Goal: Task Accomplishment & Management: Use online tool/utility

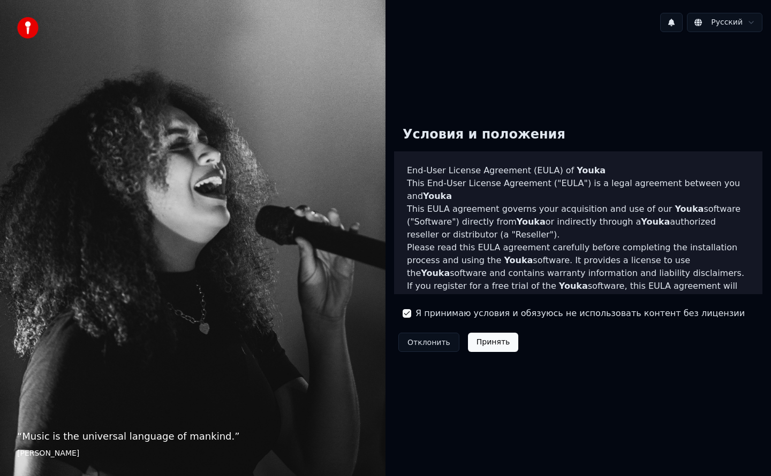
click at [477, 343] on button "Принять" at bounding box center [493, 342] width 51 height 19
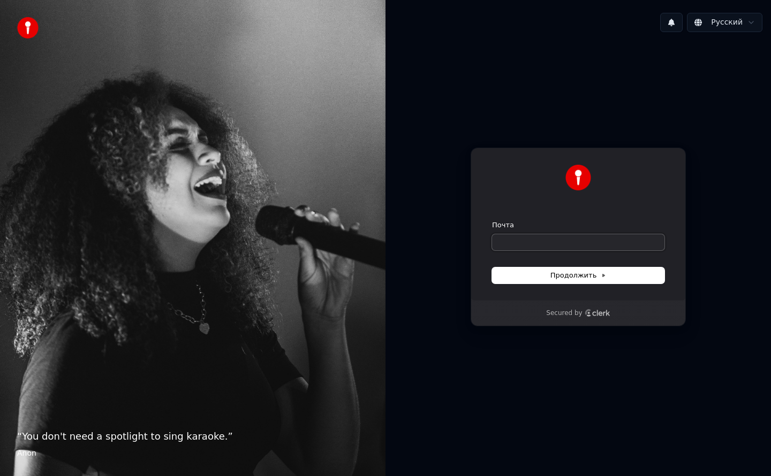
click at [525, 247] on input "Почта" at bounding box center [578, 242] width 172 height 16
type input "*"
click at [492, 221] on button "submit" at bounding box center [492, 221] width 0 height 0
type input "**********"
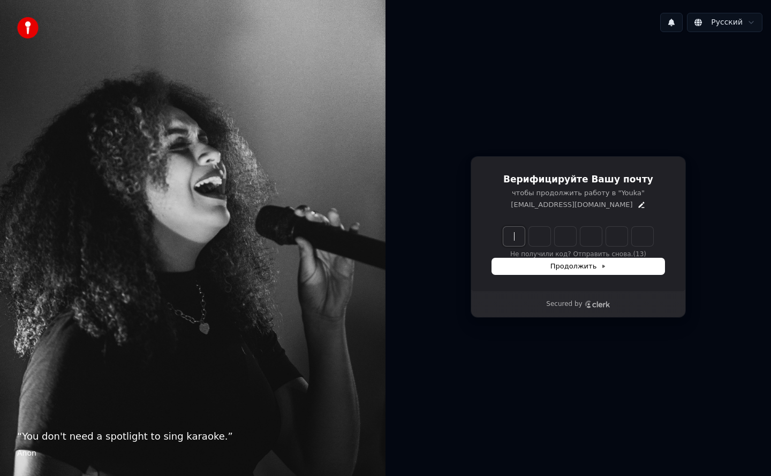
click at [517, 234] on input "Enter verification code" at bounding box center [588, 236] width 171 height 19
type input "******"
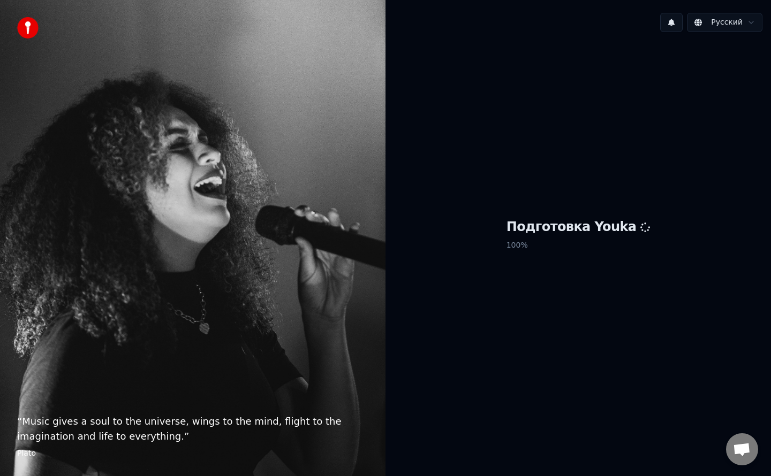
click at [717, 30] on body "“ Music gives a soul to the universe, wings to the mind, flight to the imaginat…" at bounding box center [385, 238] width 771 height 476
click at [591, 104] on html "“ Music gives a soul to the universe, wings to the mind, flight to the imaginat…" at bounding box center [385, 238] width 771 height 476
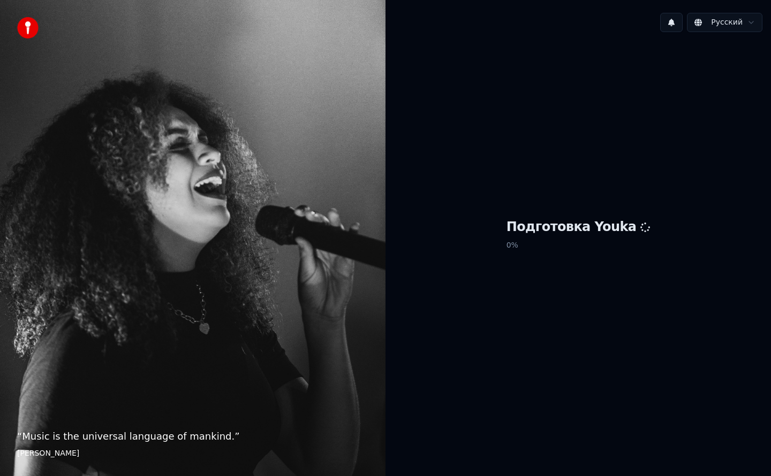
click at [541, 182] on div "Подготовка Youka 0 %" at bounding box center [577, 237] width 385 height 393
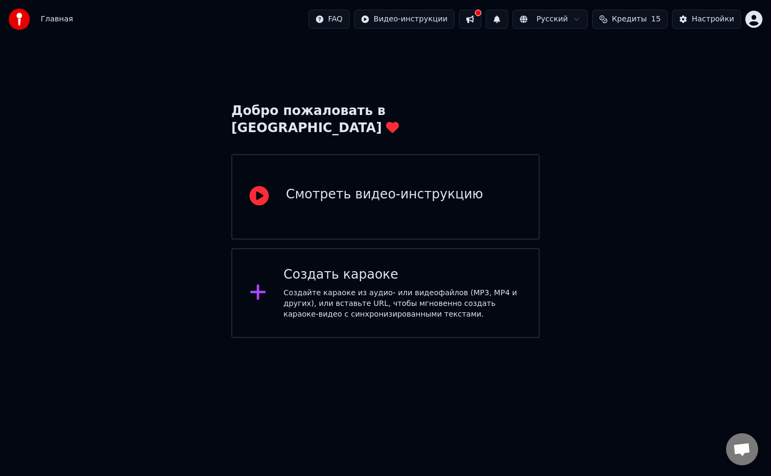
click at [417, 267] on div "Создать караоке Создайте караоке из аудио- или видеофайлов (MP3, MP4 и других),…" at bounding box center [403, 294] width 238 height 54
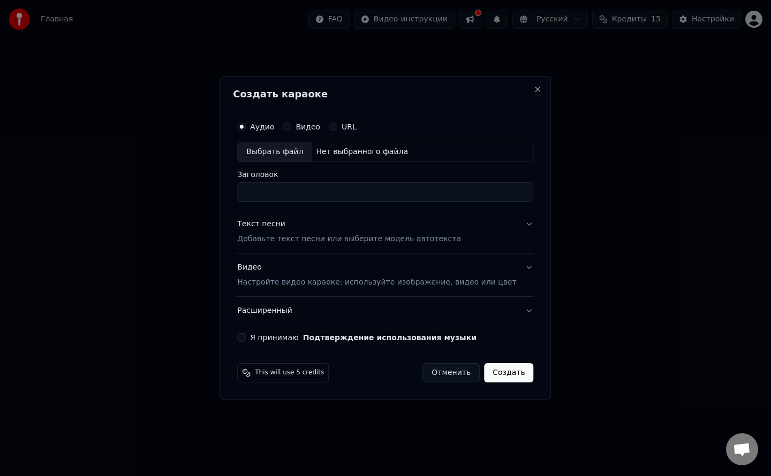
click at [347, 147] on div "Нет выбранного файла" at bounding box center [361, 152] width 101 height 11
click at [350, 124] on div "URL" at bounding box center [343, 127] width 28 height 9
click at [337, 125] on button "URL" at bounding box center [333, 127] width 9 height 9
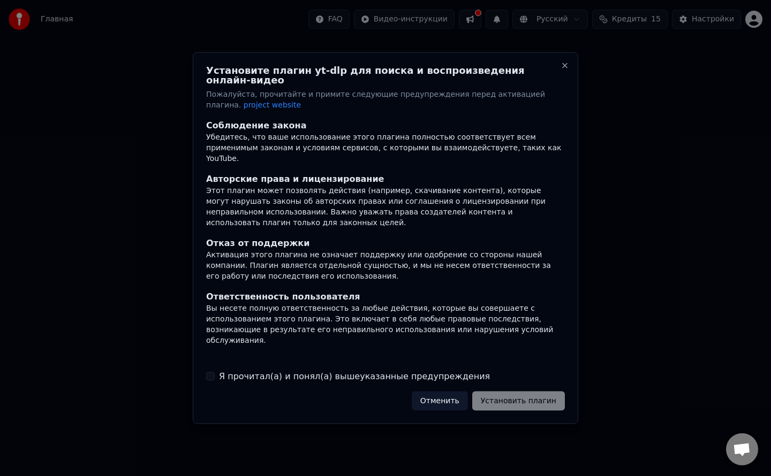
click at [399, 373] on label "Я прочитал(а) и понял(а) вышеуказанные предупреждения" at bounding box center [354, 376] width 271 height 13
click at [215, 373] on button "Я прочитал(а) и понял(а) вышеуказанные предупреждения" at bounding box center [210, 376] width 9 height 9
click at [503, 398] on button "Установить плагин" at bounding box center [518, 400] width 93 height 19
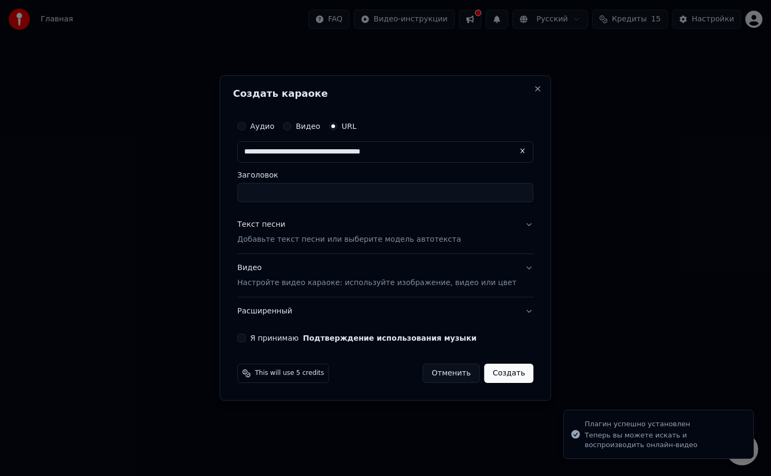
type input "**********"
click at [351, 193] on input "Заголовок" at bounding box center [385, 192] width 296 height 19
type input "**********"
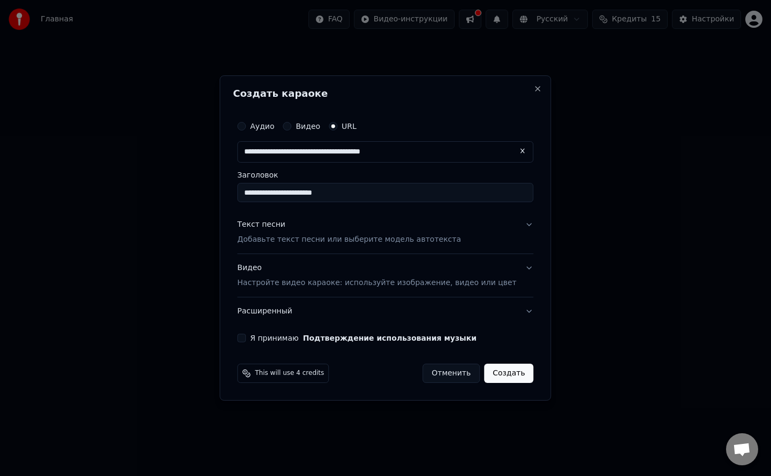
click at [368, 237] on p "Добавьте текст песни или выберите модель автотекста" at bounding box center [349, 239] width 224 height 11
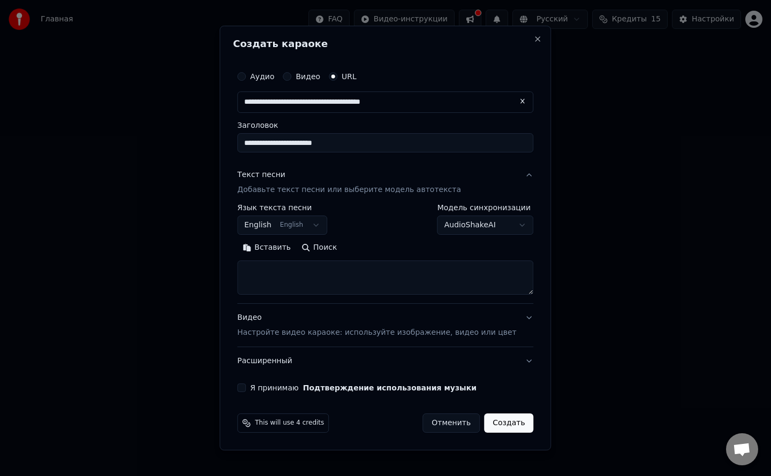
click at [297, 225] on button "English English" at bounding box center [282, 225] width 90 height 19
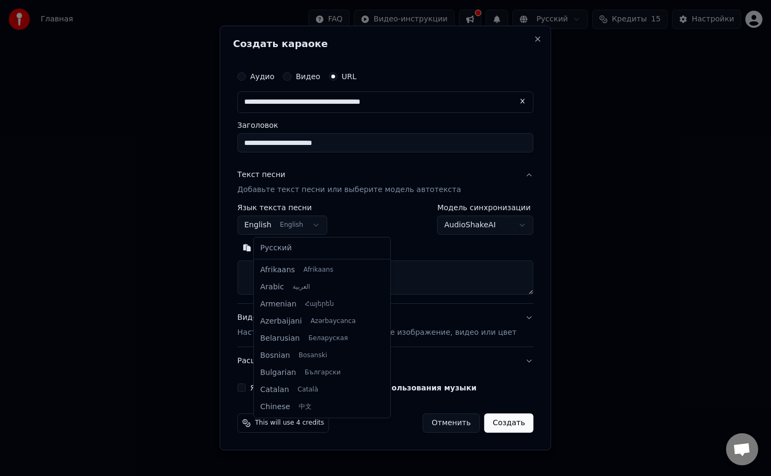
scroll to position [86, 0]
select select "**"
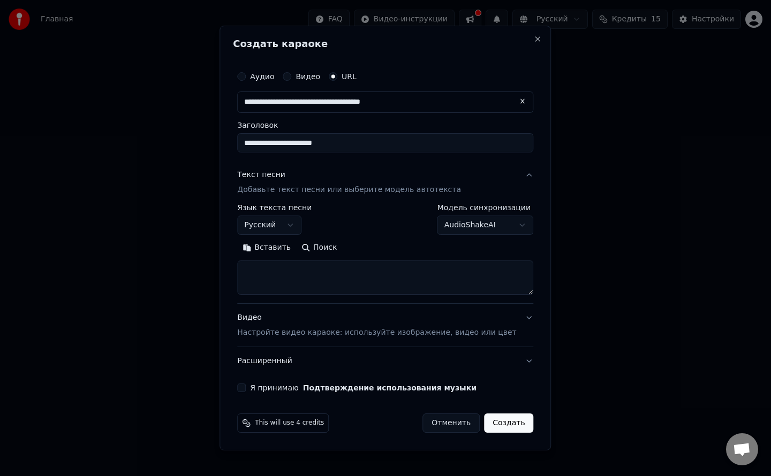
click at [457, 220] on body "**********" at bounding box center [385, 169] width 771 height 338
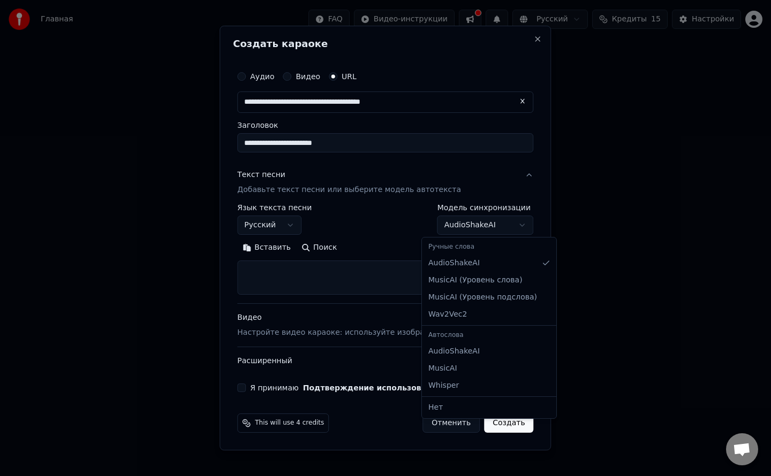
click at [361, 274] on body "**********" at bounding box center [385, 169] width 771 height 338
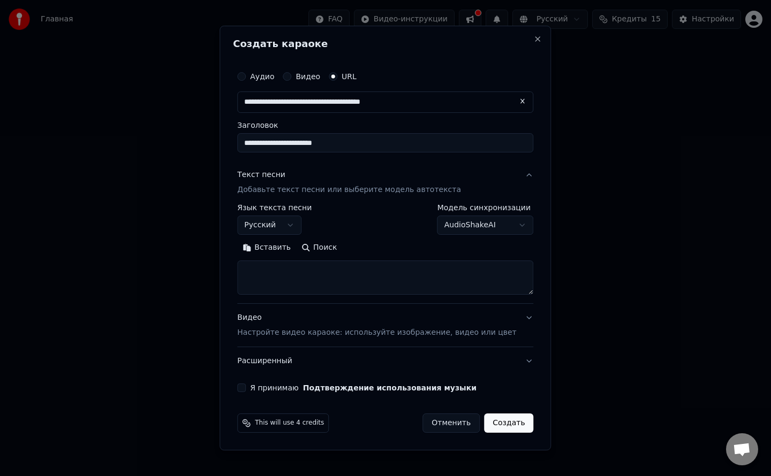
click at [320, 269] on textarea at bounding box center [385, 278] width 296 height 34
paste textarea "**********"
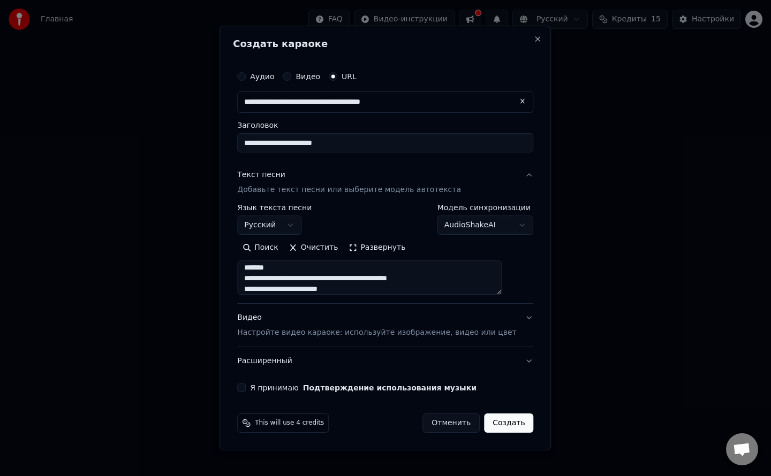
scroll to position [478, 0]
click at [354, 271] on textarea at bounding box center [369, 278] width 264 height 34
click at [330, 276] on textarea at bounding box center [369, 278] width 264 height 34
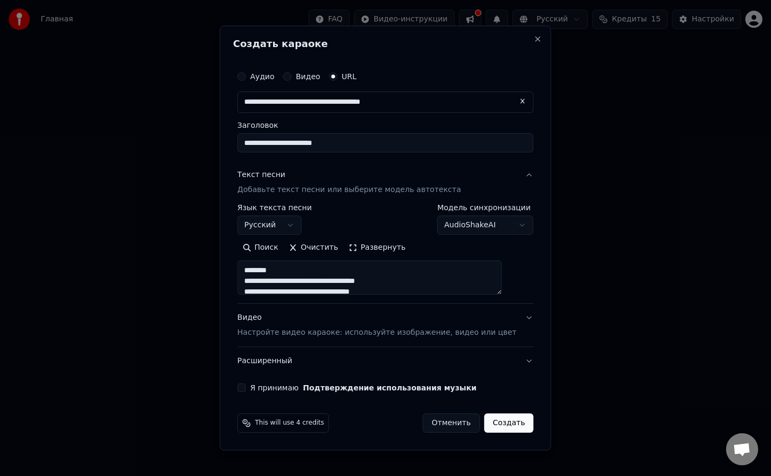
drag, startPoint x: 307, startPoint y: 273, endPoint x: 239, endPoint y: 267, distance: 68.8
click at [239, 267] on div "**********" at bounding box center [384, 238] width 331 height 425
drag, startPoint x: 300, startPoint y: 283, endPoint x: 260, endPoint y: 280, distance: 40.8
click at [260, 280] on textarea at bounding box center [369, 278] width 264 height 34
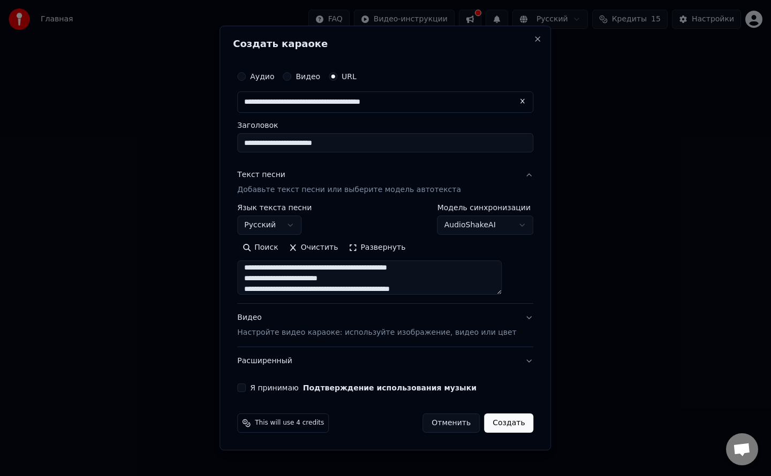
type textarea "**********"
click at [337, 336] on p "Настройте видео караоке: используйте изображение, видео или цвет" at bounding box center [376, 333] width 279 height 11
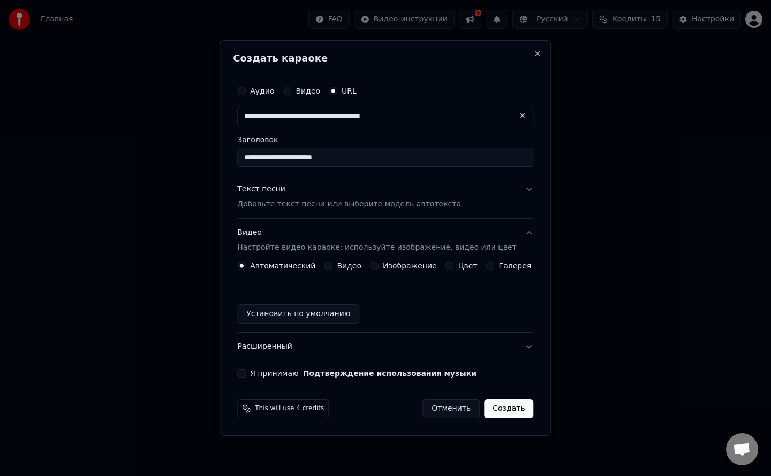
click at [305, 266] on label "Автоматический" at bounding box center [282, 265] width 65 height 7
click at [246, 266] on button "Автоматический" at bounding box center [241, 266] width 9 height 9
click at [259, 374] on div "Я принимаю Подтверждение использования музыки" at bounding box center [385, 373] width 296 height 9
click at [246, 374] on button "Я принимаю Подтверждение использования музыки" at bounding box center [241, 373] width 9 height 9
click at [508, 411] on button "Создать" at bounding box center [508, 408] width 49 height 19
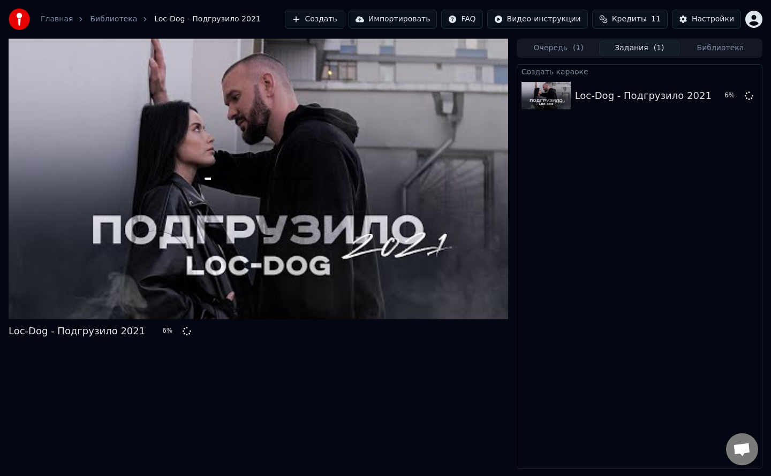
click at [246, 159] on div at bounding box center [258, 179] width 499 height 281
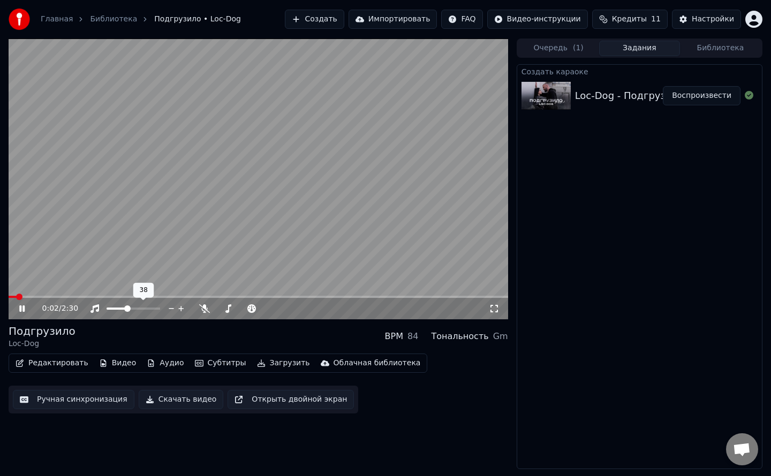
click at [127, 308] on span at bounding box center [117, 309] width 20 height 2
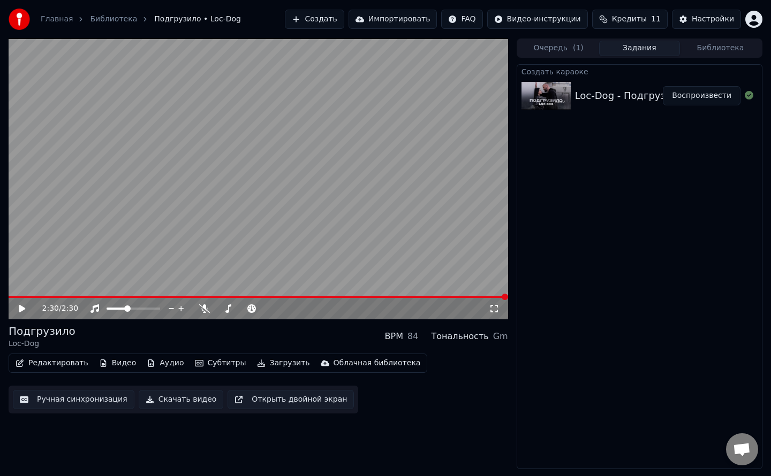
click at [344, 22] on button "Создать" at bounding box center [314, 19] width 59 height 19
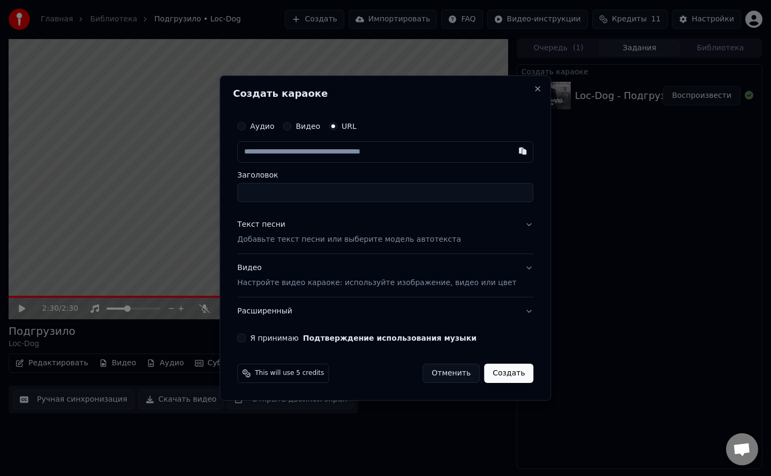
paste input "**********"
type input "**********"
click at [317, 192] on input "Заголовок" at bounding box center [385, 192] width 296 height 19
type input "**********"
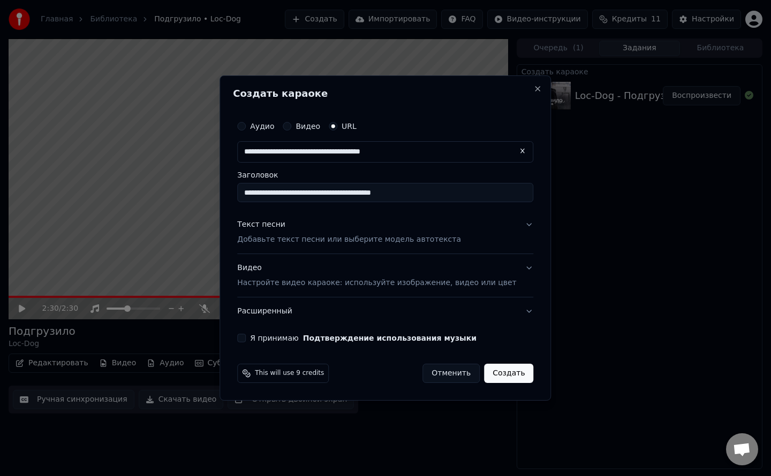
click at [295, 239] on p "Добавьте текст песни или выберите модель автотекста" at bounding box center [349, 239] width 224 height 11
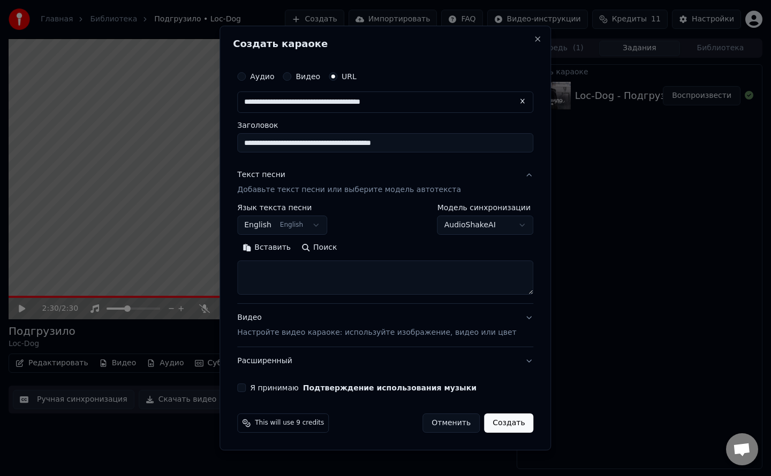
click at [312, 224] on body "**********" at bounding box center [385, 238] width 771 height 476
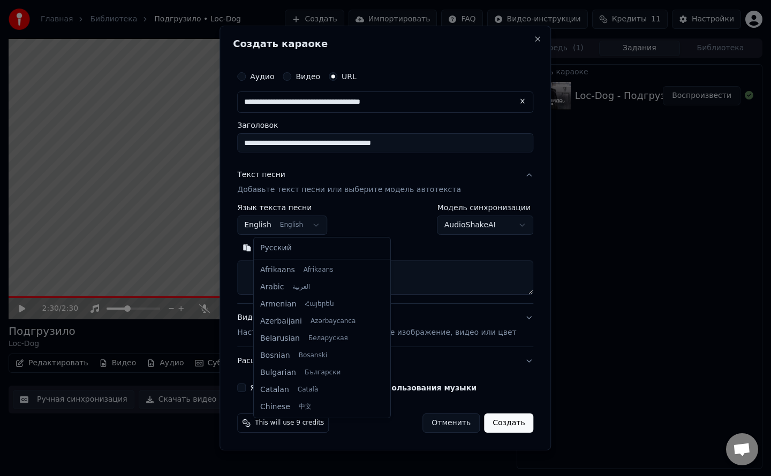
scroll to position [86, 0]
select select "**"
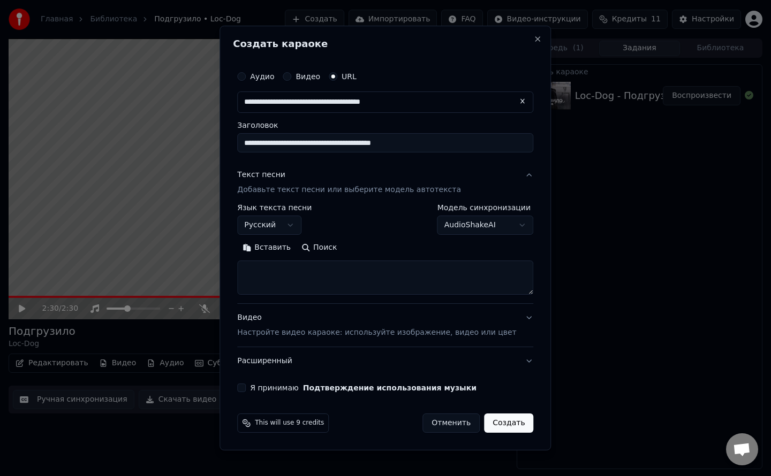
click at [473, 223] on body "**********" at bounding box center [385, 238] width 771 height 476
click at [346, 279] on body "**********" at bounding box center [385, 238] width 771 height 476
click at [322, 271] on textarea at bounding box center [385, 278] width 296 height 34
paste textarea "**********"
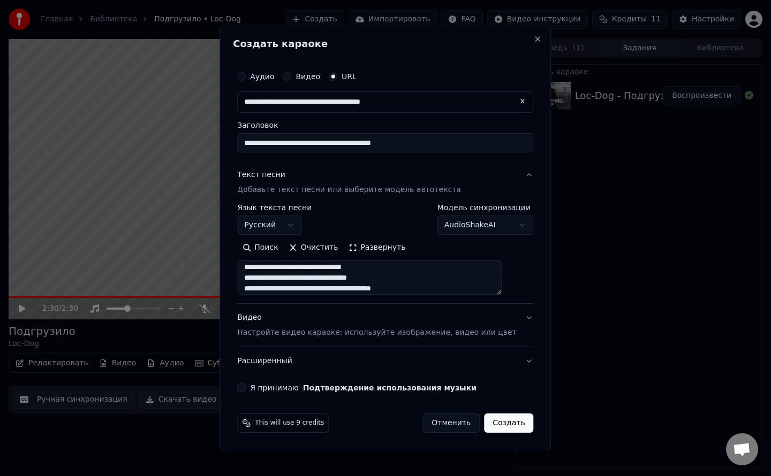
scroll to position [356, 0]
click at [326, 293] on textarea at bounding box center [369, 278] width 264 height 34
paste textarea "**********"
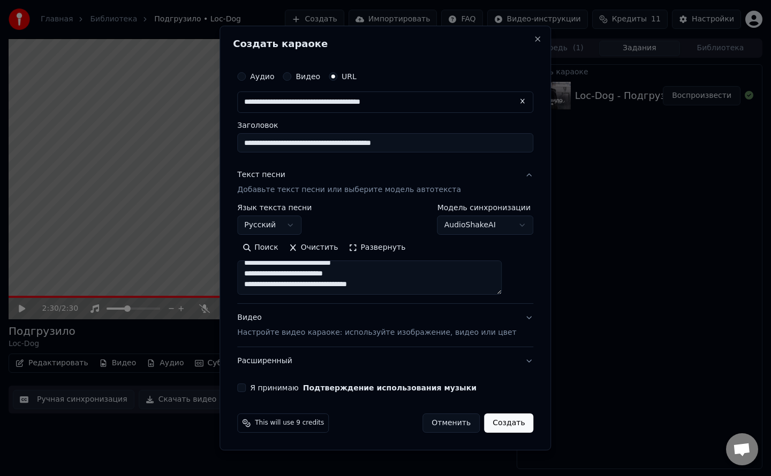
paste textarea "**********"
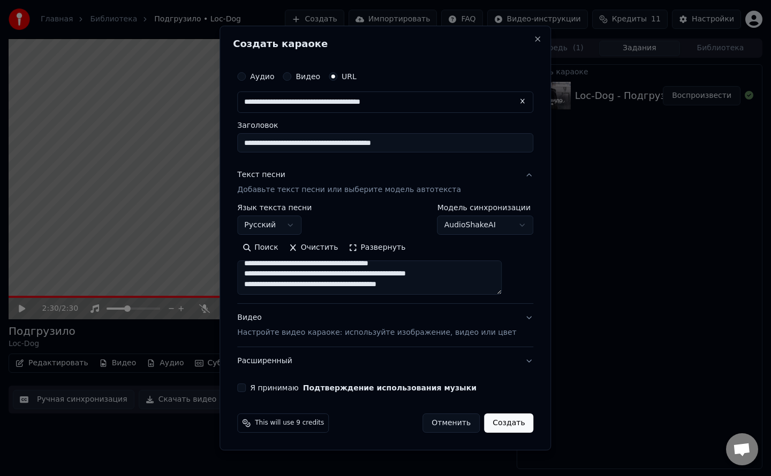
scroll to position [1843, 0]
paste textarea "**********"
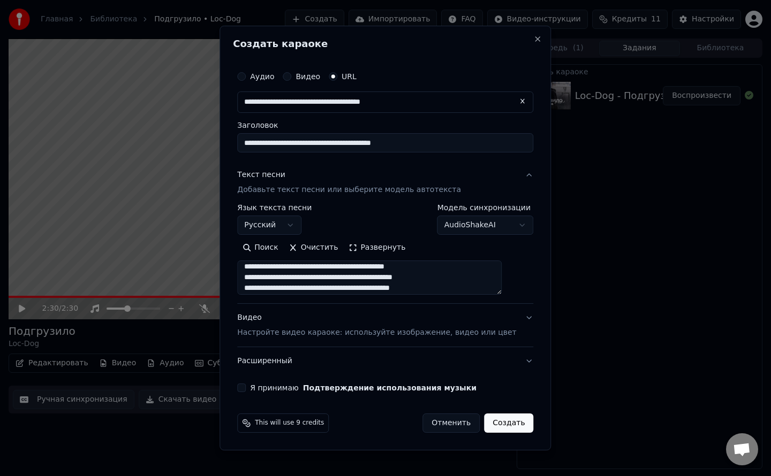
scroll to position [2389, 0]
type textarea "**********"
click at [404, 329] on p "Настройте видео караоке: используйте изображение, видео или цвет" at bounding box center [376, 333] width 279 height 11
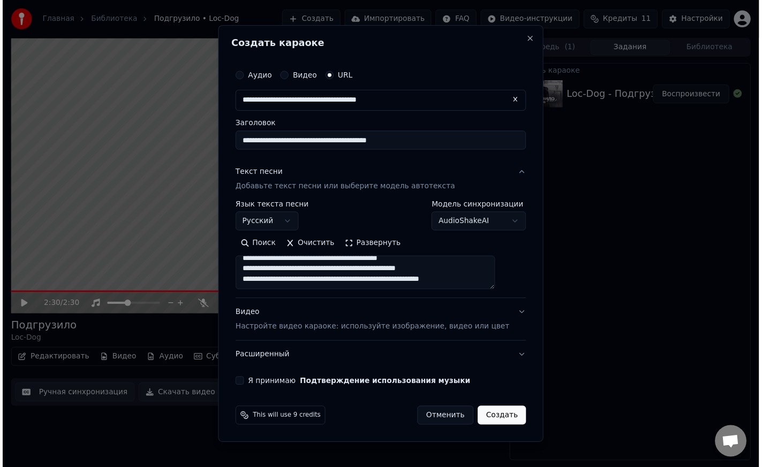
scroll to position [2346, 0]
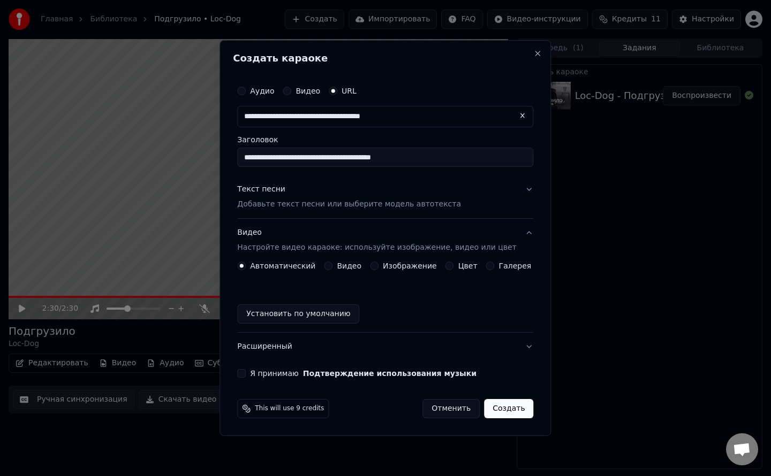
click at [246, 375] on button "Я принимаю Подтверждение использования музыки" at bounding box center [241, 373] width 9 height 9
click at [503, 408] on button "Создать" at bounding box center [508, 408] width 49 height 19
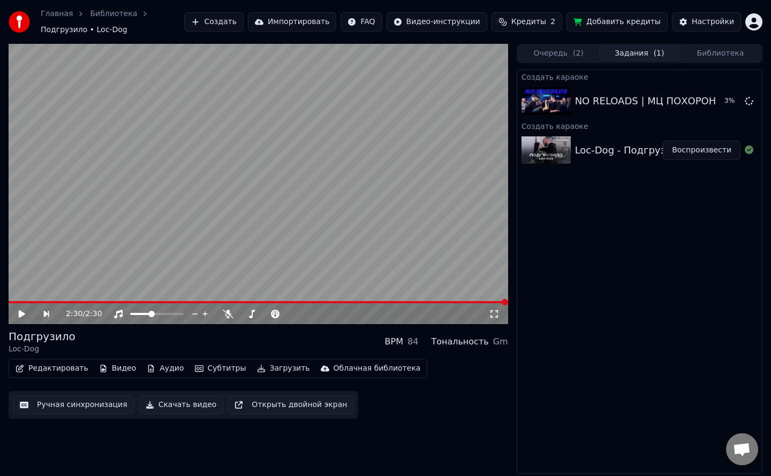
click at [574, 48] on span "( 2 )" at bounding box center [578, 53] width 11 height 11
click at [632, 48] on button "Задания ( 1 )" at bounding box center [639, 53] width 81 height 16
click at [584, 51] on button "Очередь ( 2 )" at bounding box center [558, 53] width 81 height 16
click at [621, 45] on button "Задания ( 1 )" at bounding box center [639, 53] width 81 height 16
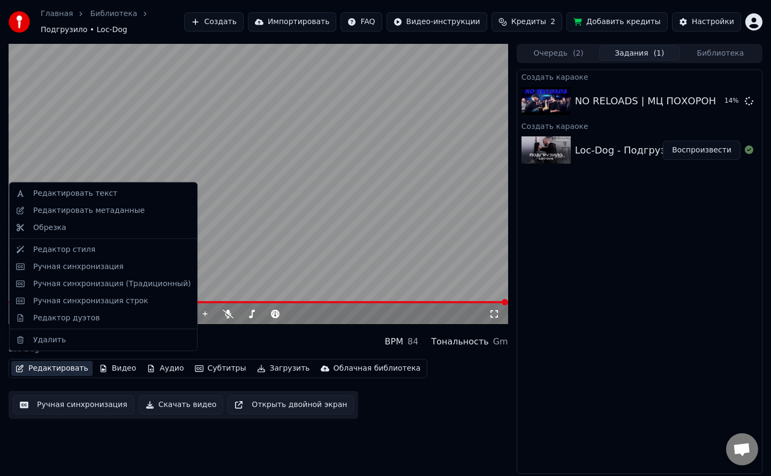
click at [61, 364] on button "Редактировать" at bounding box center [51, 368] width 81 height 15
click at [85, 253] on div "Редактор стиля" at bounding box center [64, 249] width 62 height 11
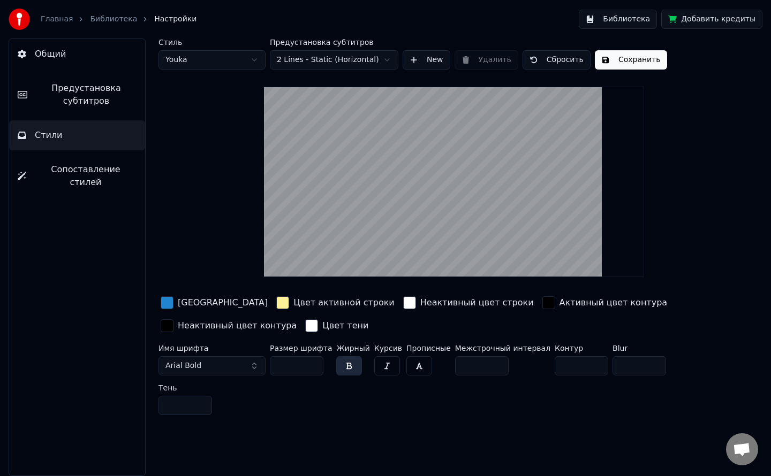
click at [196, 58] on html "Главная Библиотека Настройки Библиотека Добавить кредиты Общий Предустановка су…" at bounding box center [385, 238] width 771 height 476
click at [102, 22] on link "Библиотека" at bounding box center [113, 19] width 47 height 11
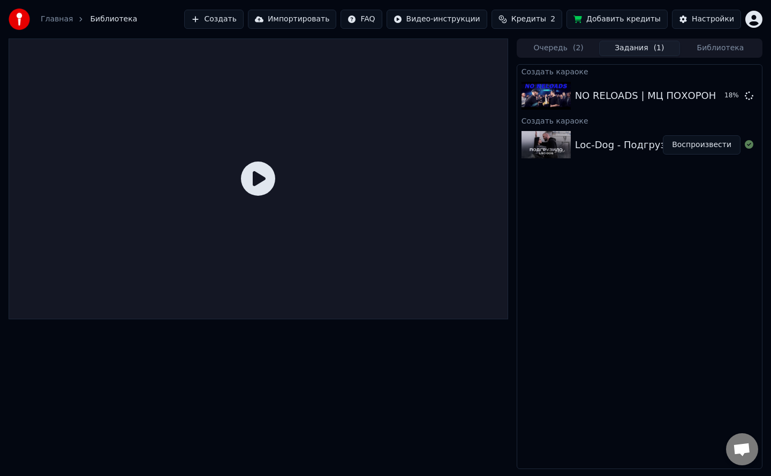
click at [571, 154] on div at bounding box center [548, 145] width 54 height 28
click at [575, 97] on div "NO RELOADS | МЦ ПОХОРОНИЛ vs ДИКТАТОР UAV | BPM" at bounding box center [714, 95] width 278 height 15
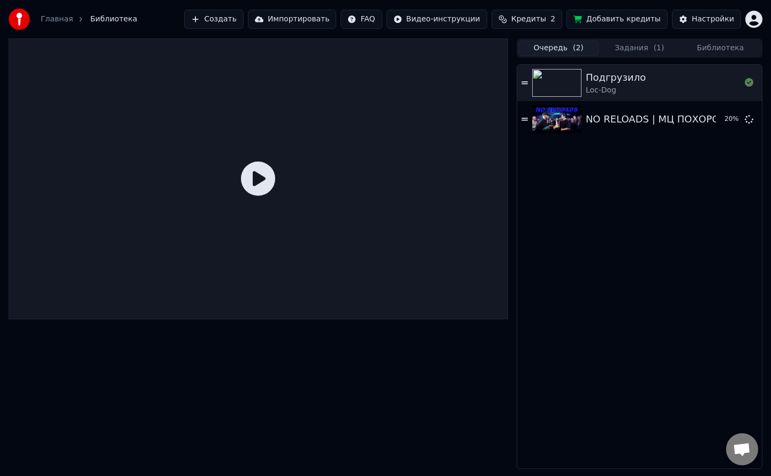
click at [566, 54] on button "Очередь ( 2 )" at bounding box center [558, 49] width 81 height 16
click at [613, 116] on div "NO RELOADS | МЦ ПОХОРОНИЛ vs ДИКТАТОР UAV | BPM" at bounding box center [725, 119] width 278 height 15
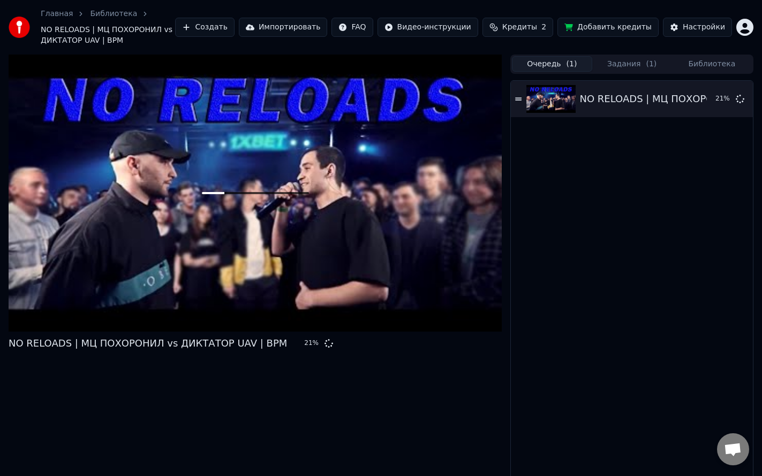
click at [612, 66] on button "Задания ( 1 )" at bounding box center [632, 64] width 80 height 16
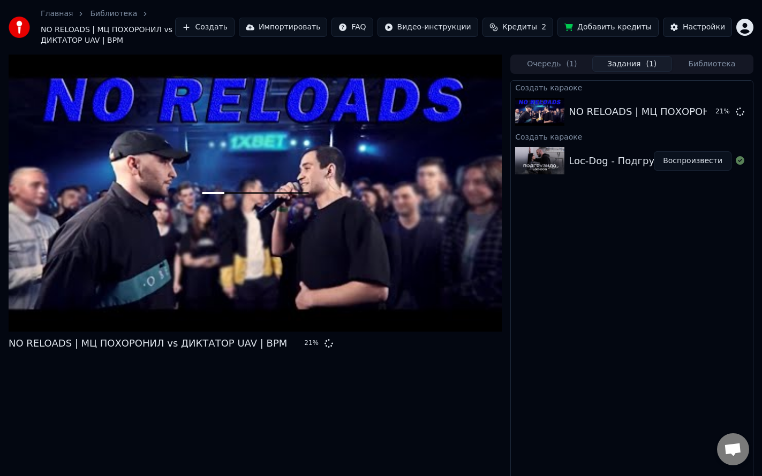
click at [564, 156] on div at bounding box center [542, 161] width 54 height 28
click at [572, 98] on div "NO RELOADS | МЦ ПОХОРОНИЛ vs ДИКТАТОР UAV | BPM 22 %" at bounding box center [632, 112] width 242 height 36
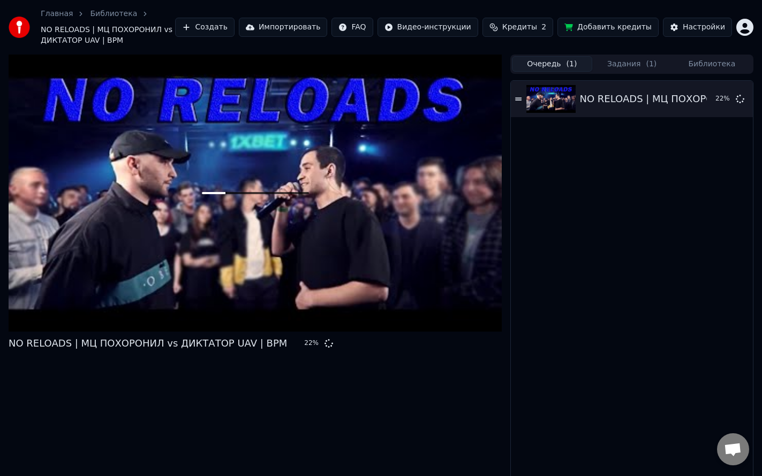
click at [567, 65] on span "( 1 )" at bounding box center [571, 64] width 11 height 11
click at [573, 98] on img at bounding box center [550, 99] width 49 height 28
click at [626, 67] on button "Задания ( 1 )" at bounding box center [632, 64] width 80 height 16
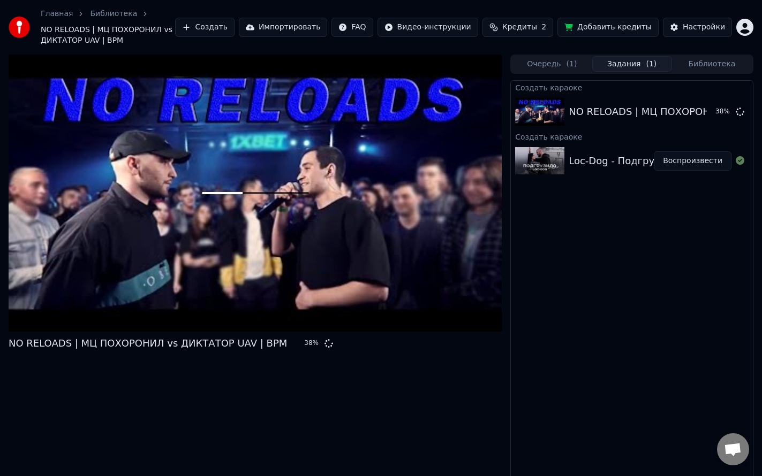
click at [550, 178] on div "Loc-Dog - Подгрузило 2021 Воспроизвести" at bounding box center [632, 161] width 242 height 36
click at [558, 162] on img at bounding box center [539, 161] width 49 height 28
click at [703, 63] on button "Библиотека" at bounding box center [712, 64] width 80 height 16
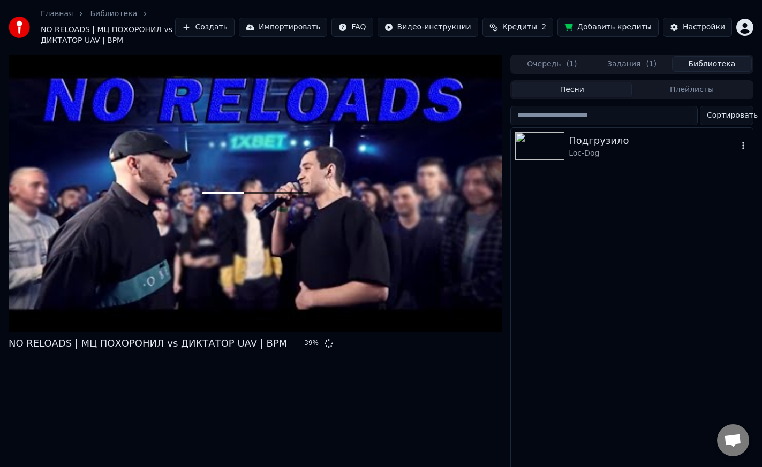
click at [580, 143] on div "Подгрузило" at bounding box center [652, 140] width 169 height 15
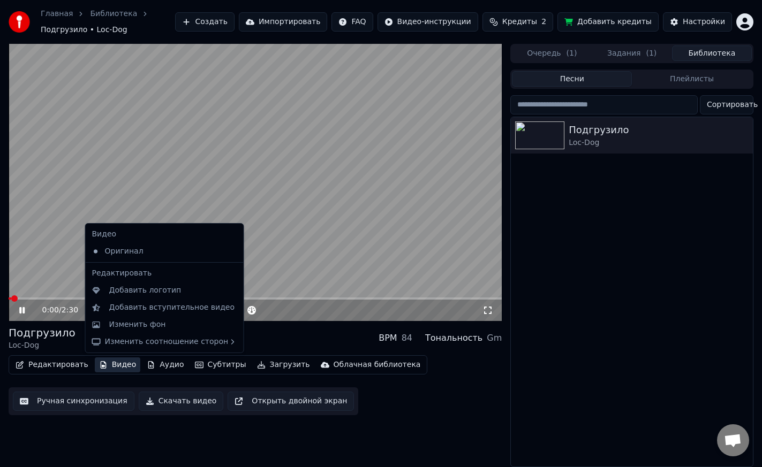
click at [99, 368] on icon "button" at bounding box center [103, 364] width 9 height 7
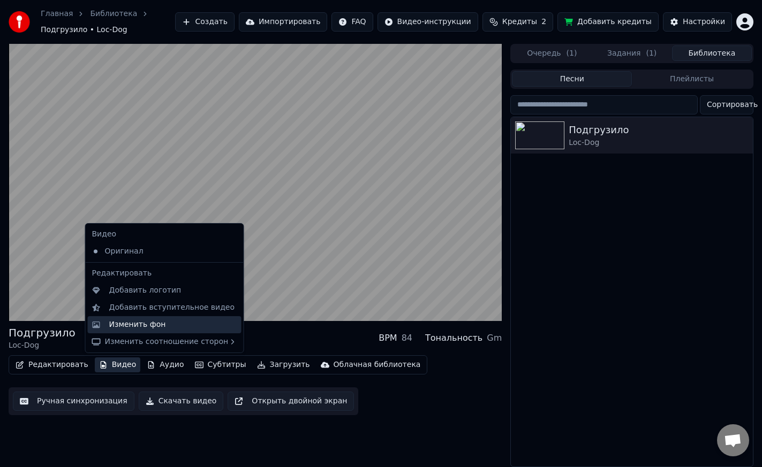
click at [149, 326] on div "Изменить фон" at bounding box center [137, 325] width 57 height 11
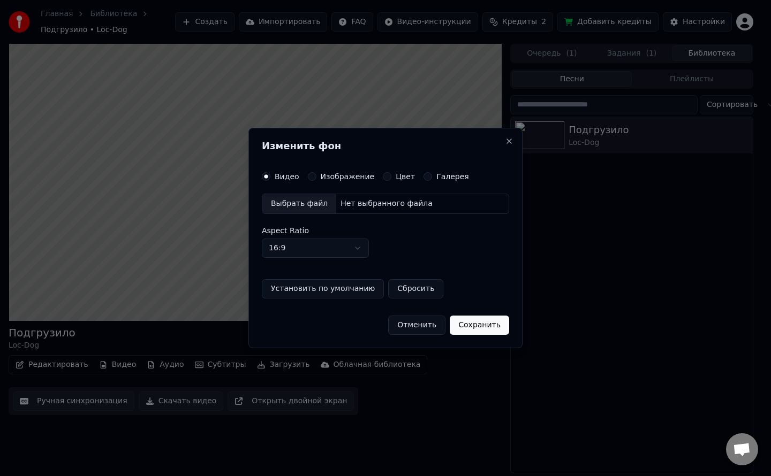
click at [435, 329] on button "Отменить" at bounding box center [416, 325] width 57 height 19
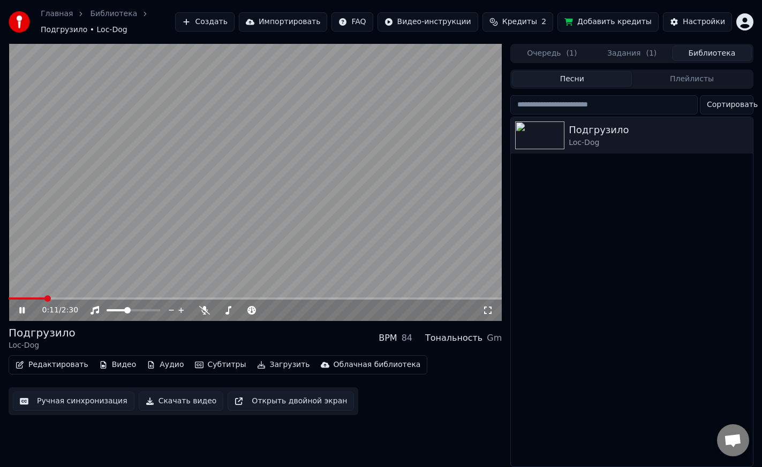
click at [117, 357] on div "Редактировать Видео Аудио Субтитры Загрузить Облачная библиотека" at bounding box center [218, 364] width 419 height 19
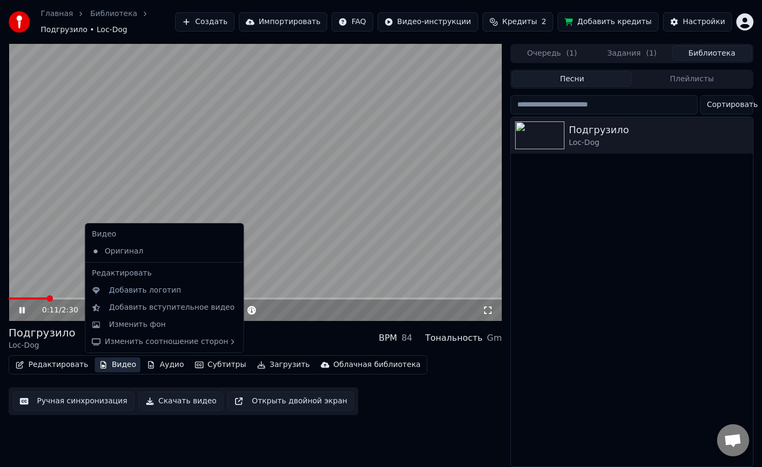
click at [115, 362] on button "Видео" at bounding box center [118, 365] width 46 height 15
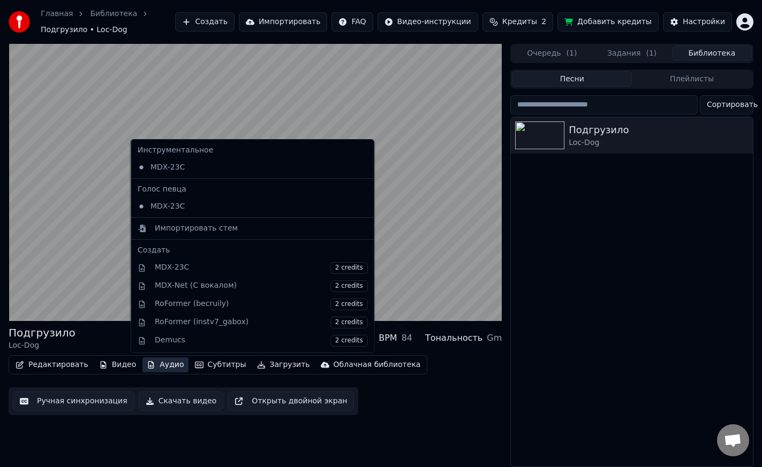
click at [165, 362] on button "Аудио" at bounding box center [164, 365] width 45 height 15
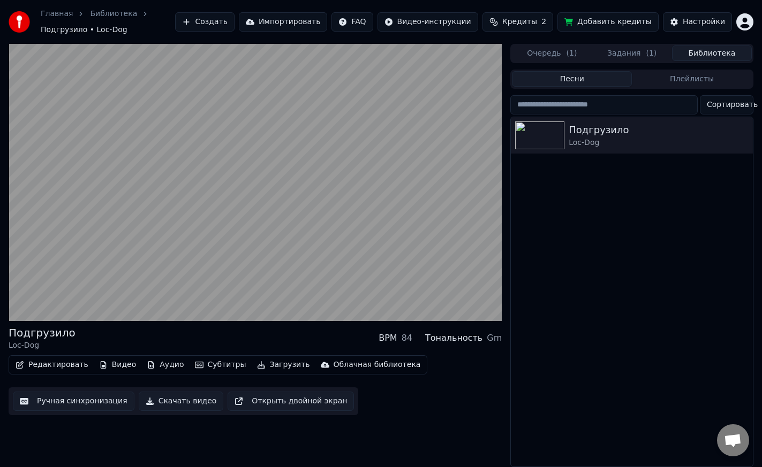
click at [165, 362] on button "Аудио" at bounding box center [164, 365] width 45 height 15
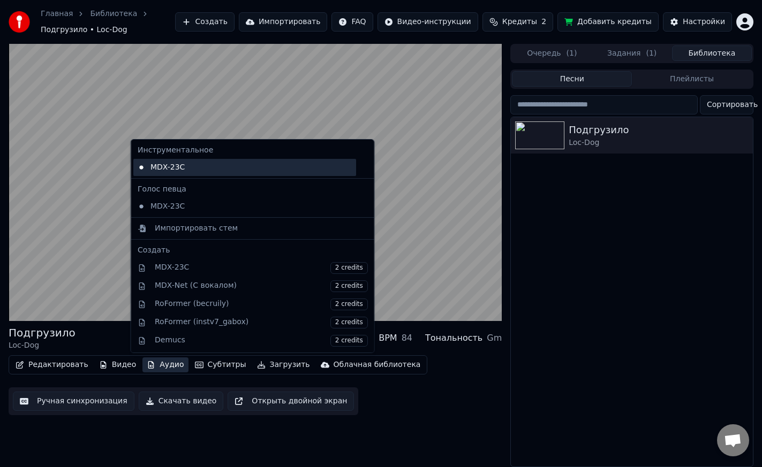
click at [173, 173] on div "MDX-23C" at bounding box center [244, 167] width 223 height 17
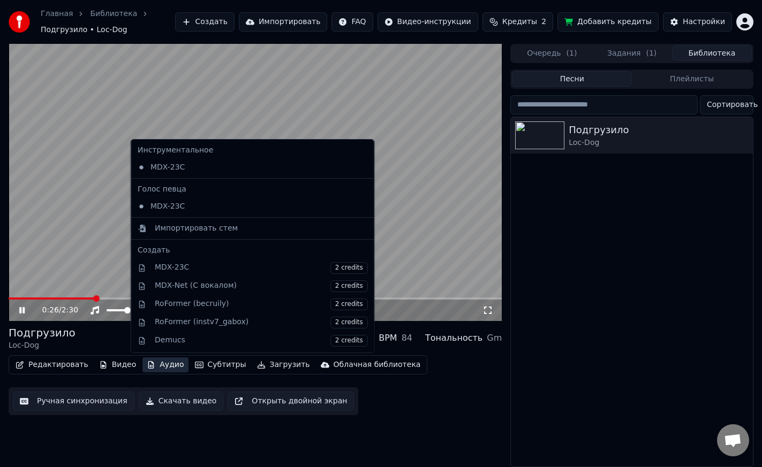
click at [162, 369] on button "Аудио" at bounding box center [164, 365] width 45 height 15
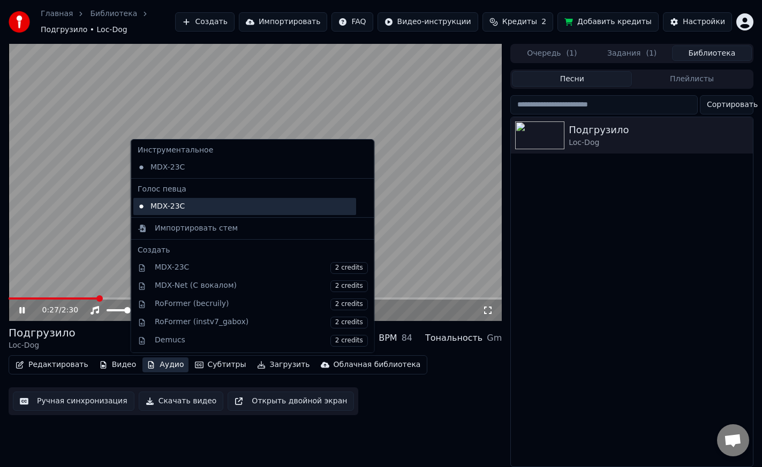
click at [196, 203] on div "MDX-23C" at bounding box center [244, 206] width 223 height 17
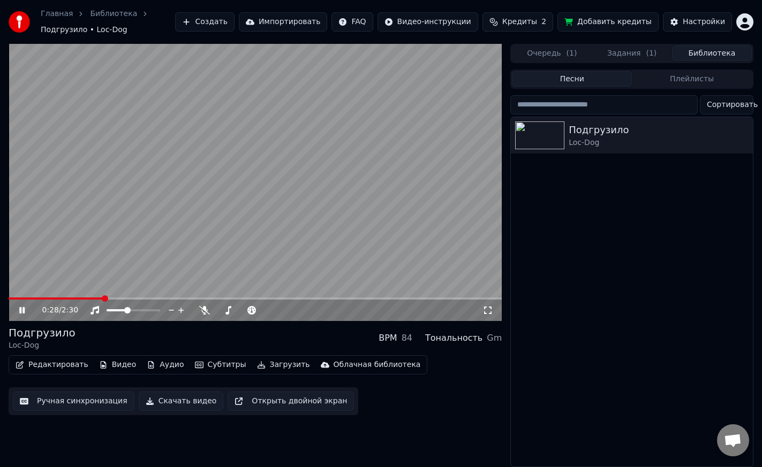
click at [155, 368] on button "Аудио" at bounding box center [164, 365] width 45 height 15
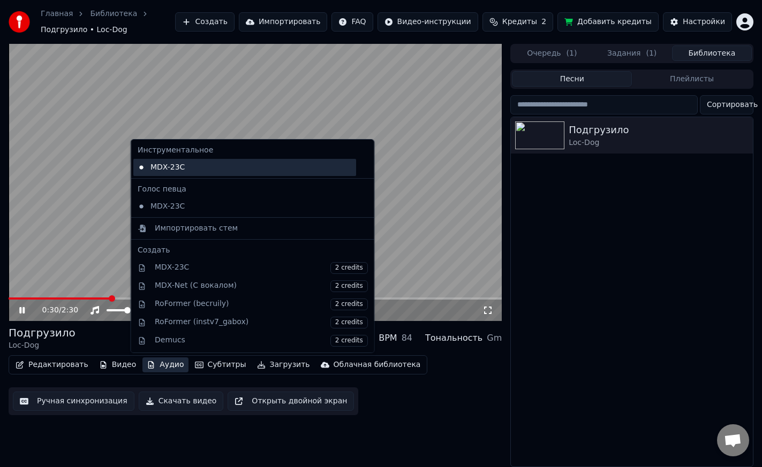
click at [162, 173] on div "MDX-23C" at bounding box center [244, 167] width 223 height 17
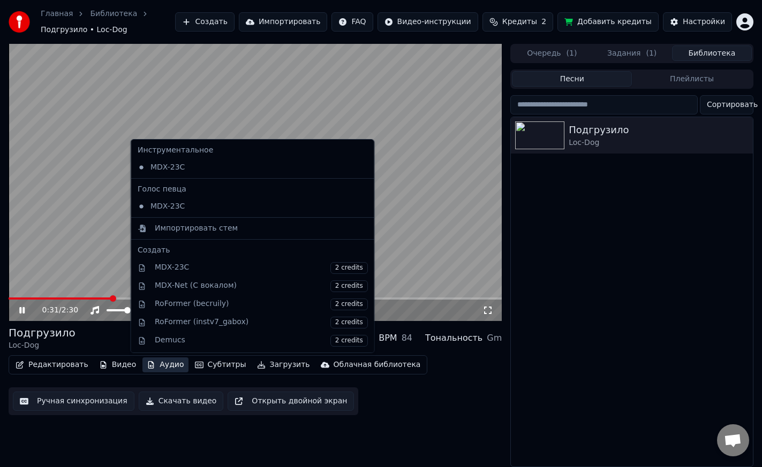
click at [165, 364] on button "Аудио" at bounding box center [164, 365] width 45 height 15
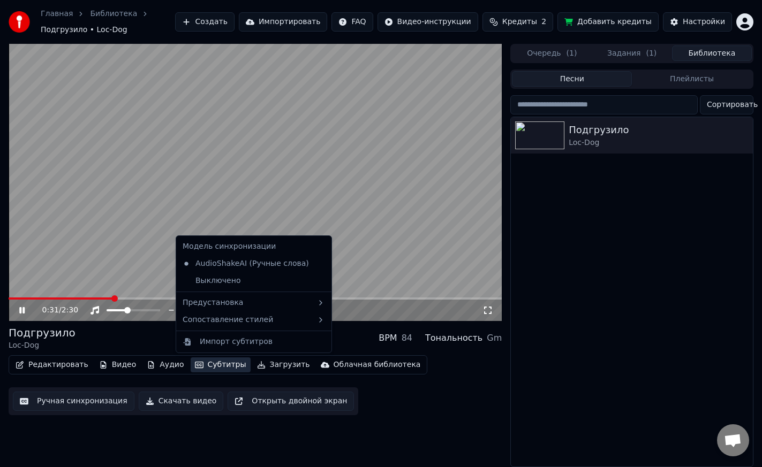
click at [195, 364] on icon "button" at bounding box center [199, 365] width 9 height 6
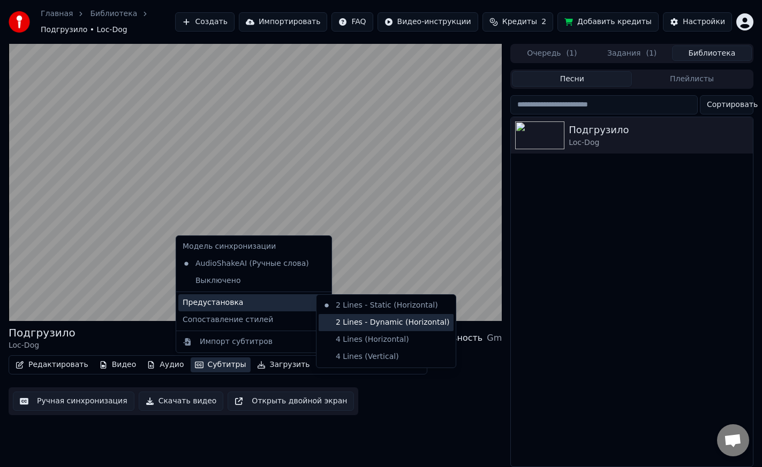
click at [345, 328] on div "2 Lines - Dynamic (Horizontal)" at bounding box center [385, 322] width 135 height 17
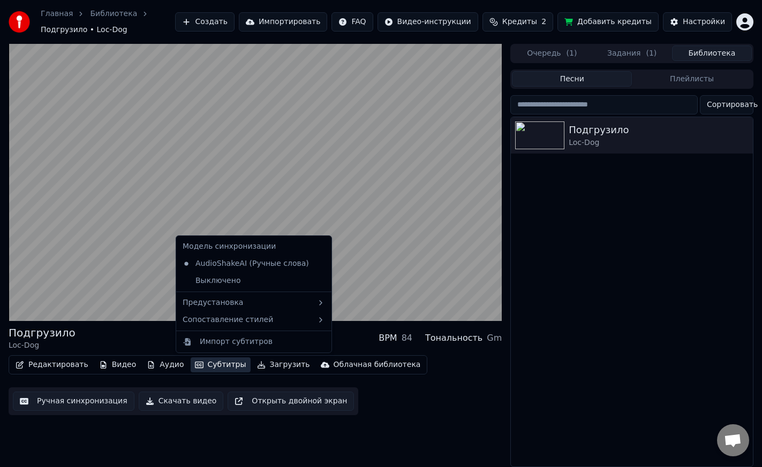
click at [195, 367] on button "Субтитры" at bounding box center [221, 365] width 60 height 15
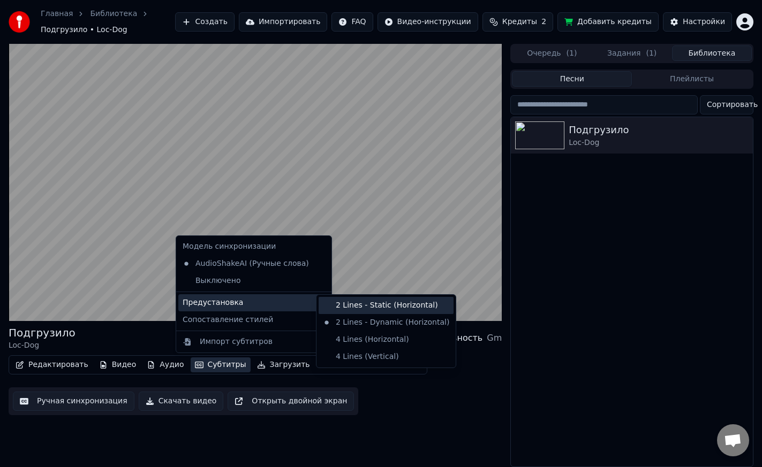
click at [351, 302] on div "2 Lines - Static (Horizontal)" at bounding box center [385, 305] width 135 height 17
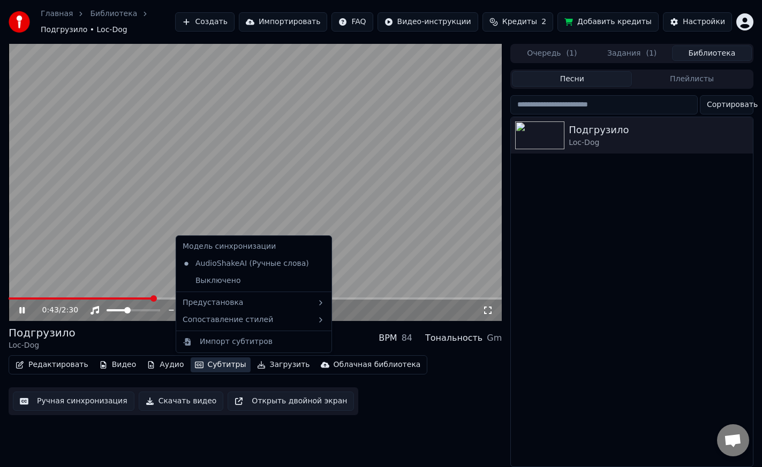
click at [211, 370] on button "Субтитры" at bounding box center [221, 365] width 60 height 15
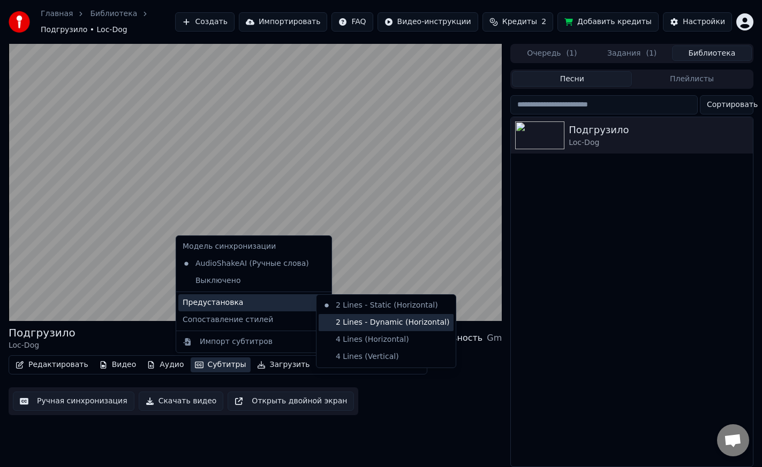
click at [346, 319] on div "2 Lines - Dynamic (Horizontal)" at bounding box center [385, 322] width 135 height 17
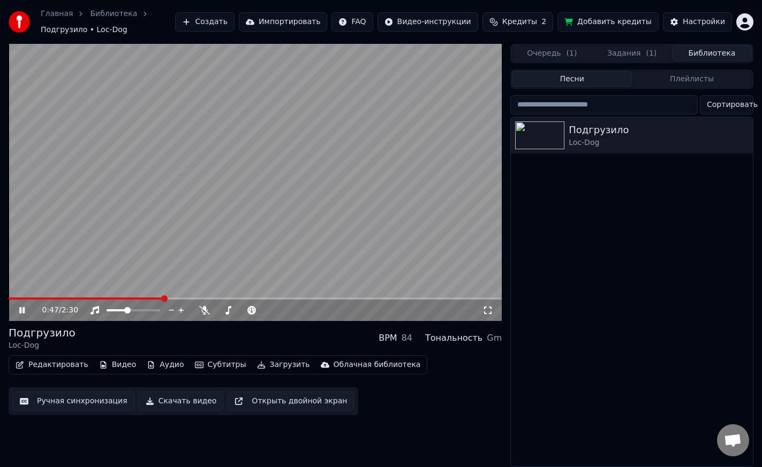
click at [210, 370] on button "Субтитры" at bounding box center [221, 365] width 60 height 15
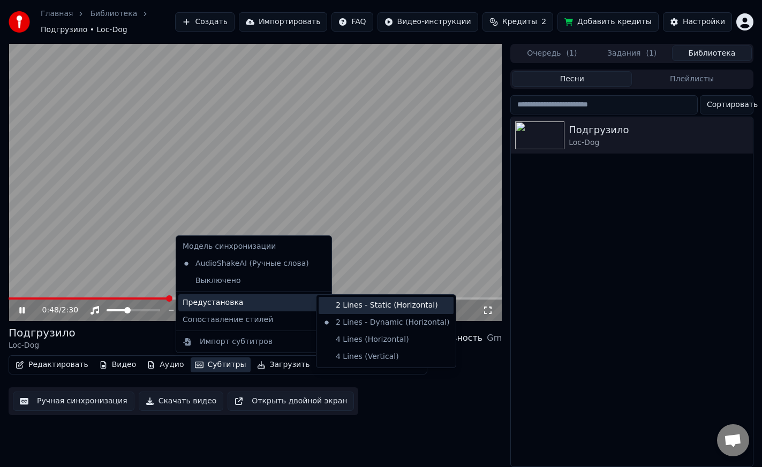
click at [333, 302] on div "2 Lines - Static (Horizontal)" at bounding box center [385, 305] width 135 height 17
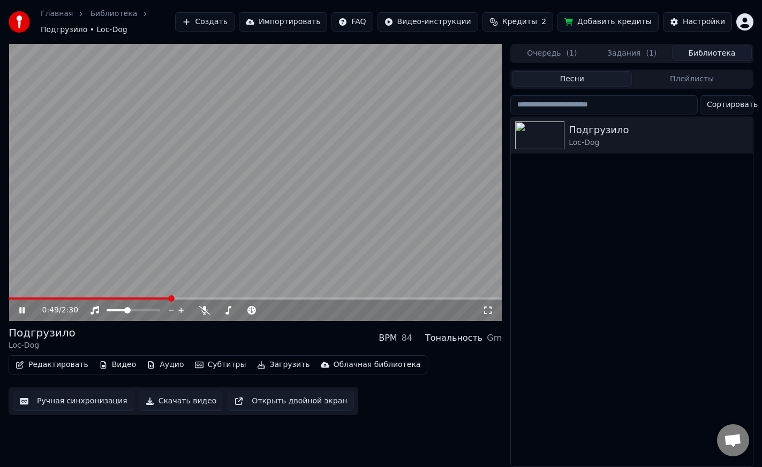
click at [207, 361] on button "Субтитры" at bounding box center [221, 365] width 60 height 15
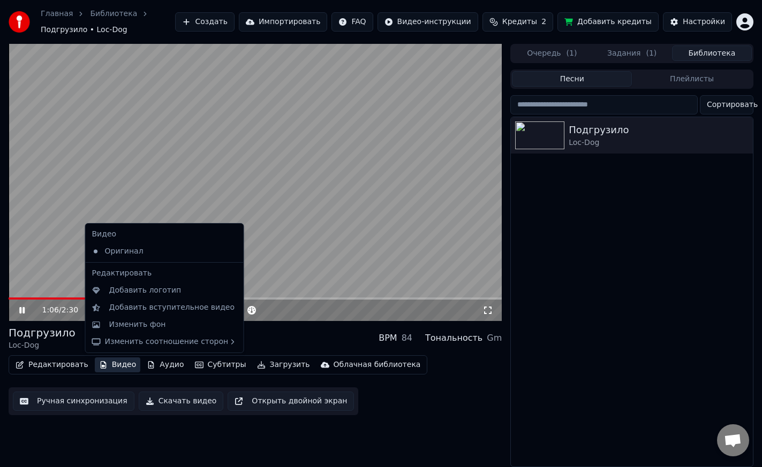
click at [581, 245] on div "Подгрузило Loc-Dog" at bounding box center [632, 291] width 242 height 349
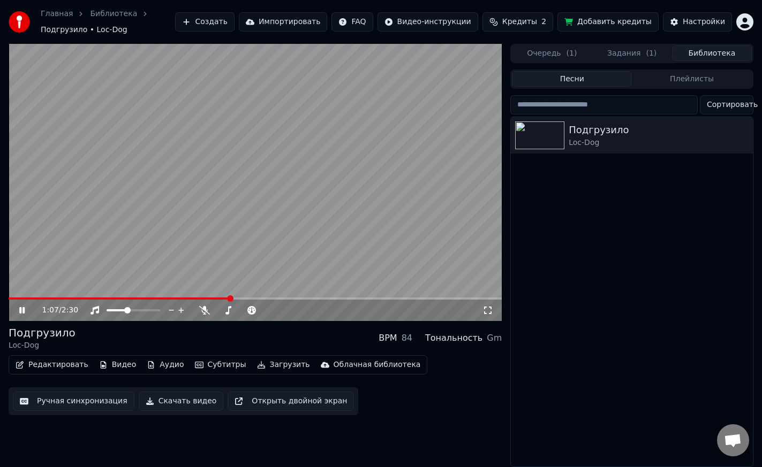
click at [626, 55] on button "Задания ( 1 )" at bounding box center [632, 53] width 80 height 16
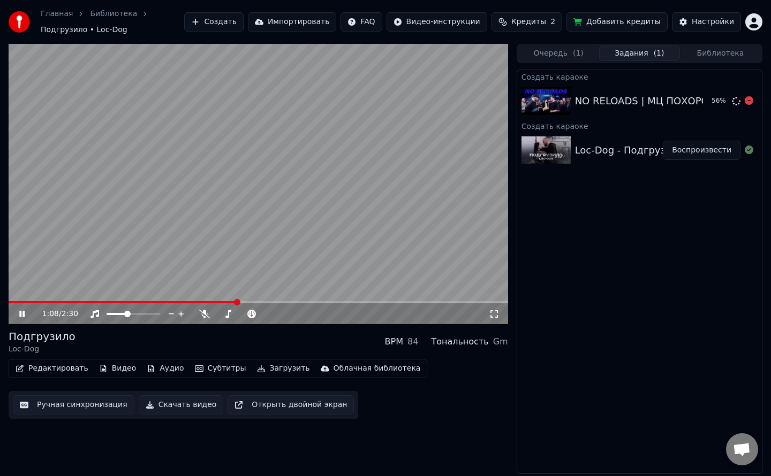
click at [566, 95] on img at bounding box center [545, 101] width 49 height 28
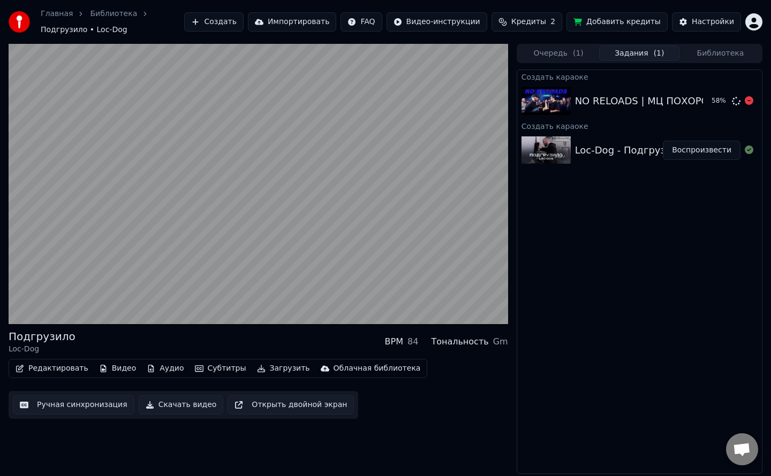
click at [566, 95] on img at bounding box center [545, 101] width 49 height 28
click at [573, 93] on div at bounding box center [548, 101] width 54 height 28
click at [555, 38] on div "Главная Библиотека Подгрузило • Loc-Dog Создать Импортировать FAQ Видео-инструк…" at bounding box center [385, 22] width 771 height 44
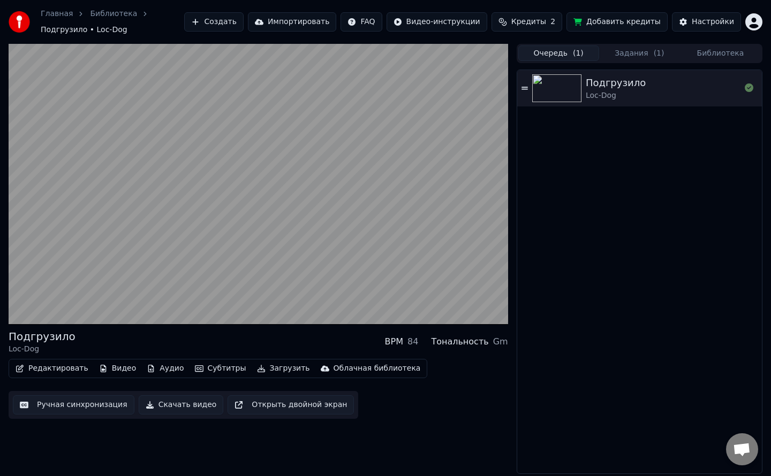
click at [557, 47] on button "Очередь ( 1 )" at bounding box center [558, 53] width 81 height 16
click at [618, 48] on button "Задания ( 1 )" at bounding box center [639, 53] width 81 height 16
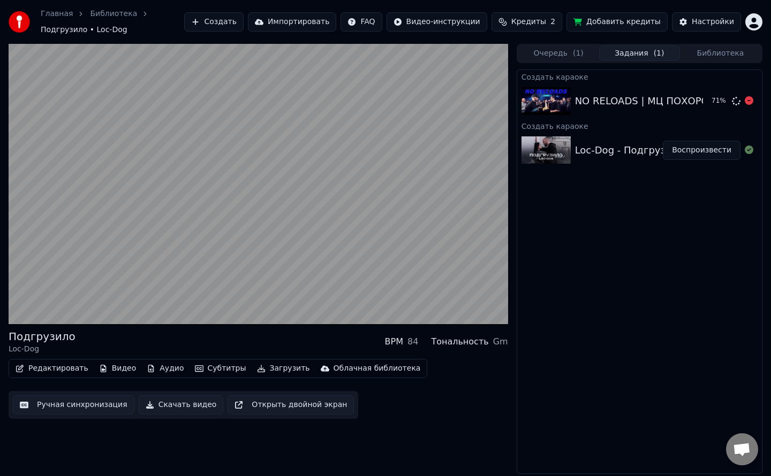
click at [605, 98] on div "NO RELOADS | МЦ ПОХОРОНИЛ vs ДИКТАТОР UAV | BPM" at bounding box center [714, 101] width 278 height 15
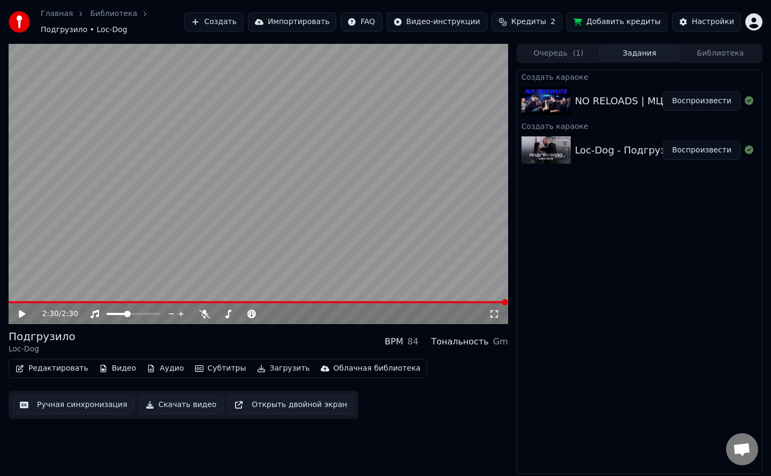
click at [605, 98] on div "NO RELOADS | МЦ ПОХОРОНИЛ vs ДИКТАТОР UAV | BPM" at bounding box center [714, 101] width 278 height 15
click at [564, 52] on button "Очередь ( 1 )" at bounding box center [558, 53] width 81 height 16
click at [616, 55] on button "Задания" at bounding box center [639, 53] width 81 height 16
click at [601, 101] on div "NO RELOADS | МЦ ПОХОРОНИЛ vs ДИКТАТОР UAV | BPM" at bounding box center [714, 101] width 278 height 15
click at [712, 99] on button "Воспроизвести" at bounding box center [702, 101] width 78 height 19
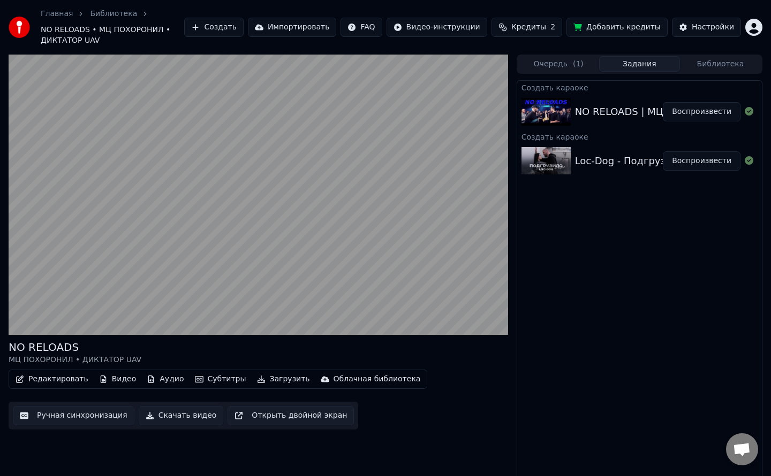
click at [663, 102] on button "Воспроизвести" at bounding box center [702, 111] width 78 height 19
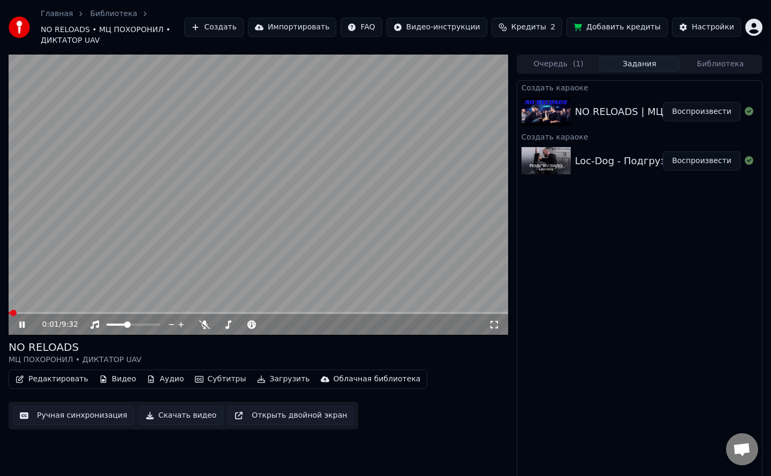
click at [209, 197] on video at bounding box center [258, 195] width 499 height 281
